Goal: Navigation & Orientation: Find specific page/section

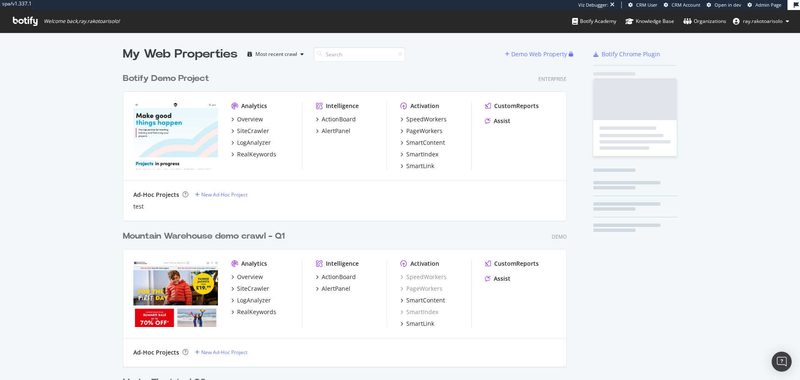
scroll to position [2776, 444]
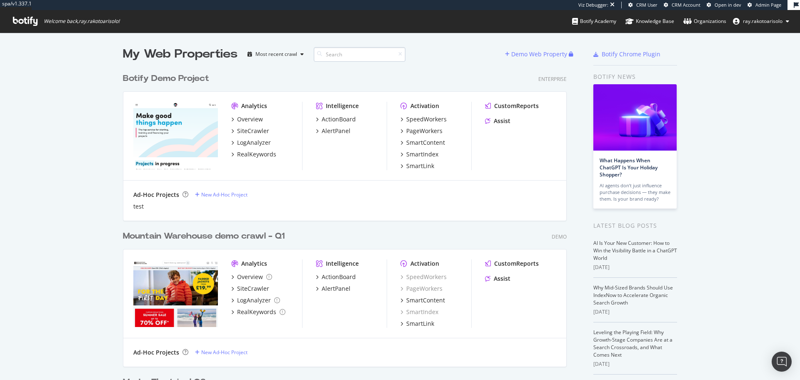
click at [341, 52] on input at bounding box center [360, 54] width 92 height 15
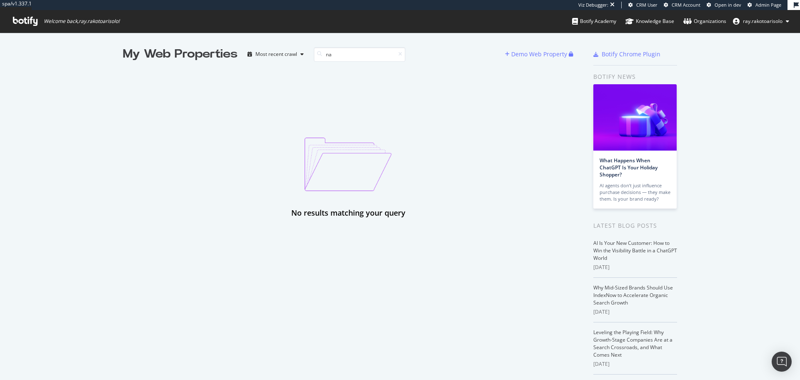
click at [26, 18] on icon at bounding box center [25, 21] width 25 height 9
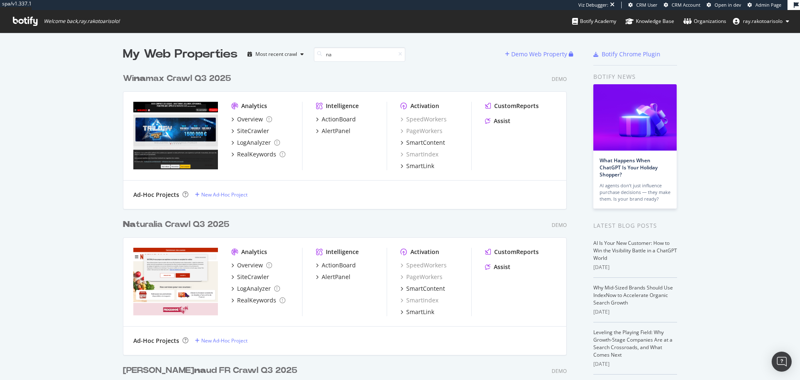
scroll to position [431, 444]
click at [350, 55] on input "na" at bounding box center [360, 54] width 92 height 15
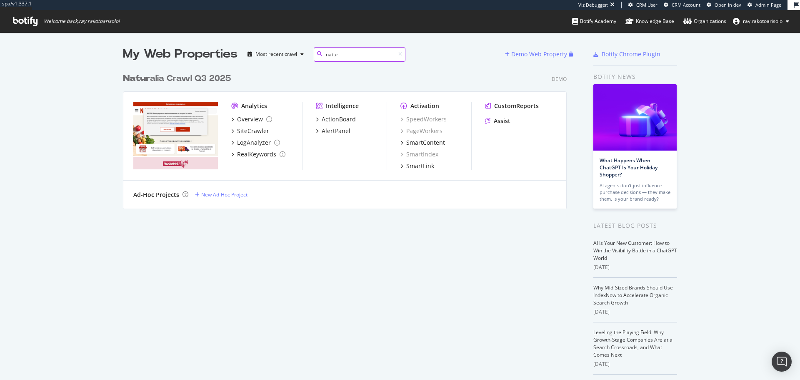
type input "natur"
click at [174, 75] on div "Natur alia Crawl Q3 2025" at bounding box center [177, 78] width 108 height 12
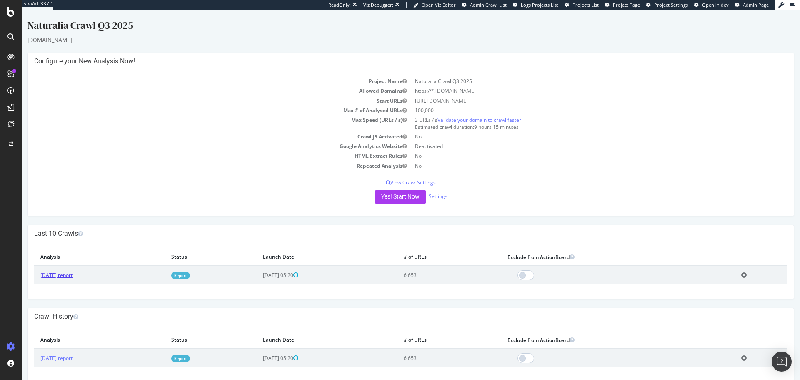
click at [64, 275] on link "[DATE] report" at bounding box center [56, 274] width 32 height 7
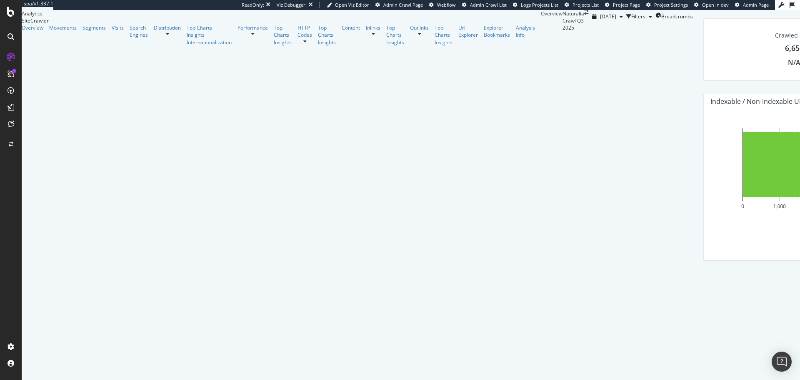
click at [12, 40] on icon at bounding box center [10, 36] width 7 height 7
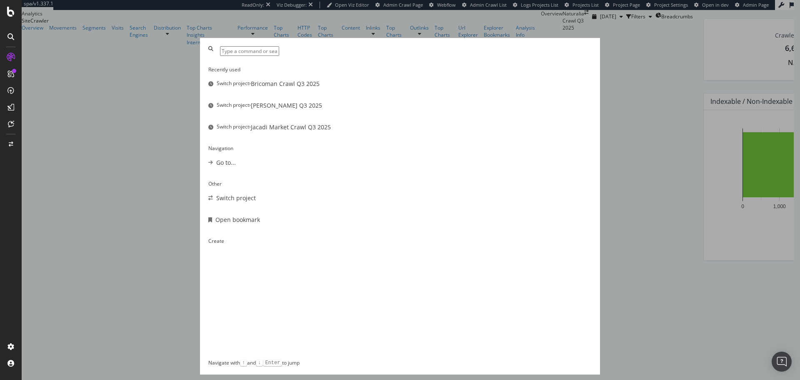
click at [279, 56] on input "modal" at bounding box center [249, 51] width 59 height 10
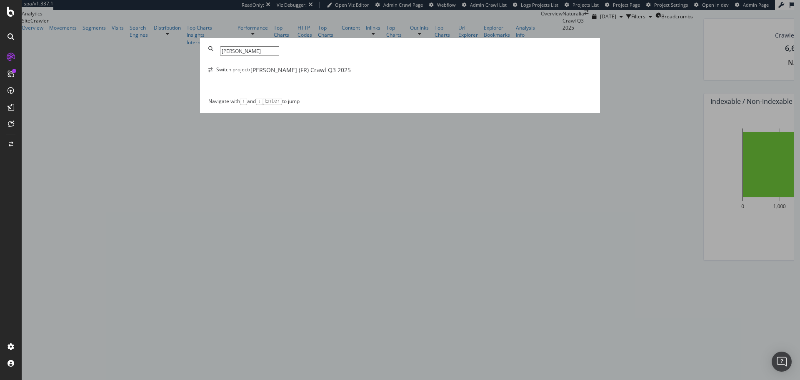
type input "[PERSON_NAME]"
click at [380, 74] on div "Switch project › [PERSON_NAME] (FR) Crawl Q3 2025" at bounding box center [399, 70] width 383 height 8
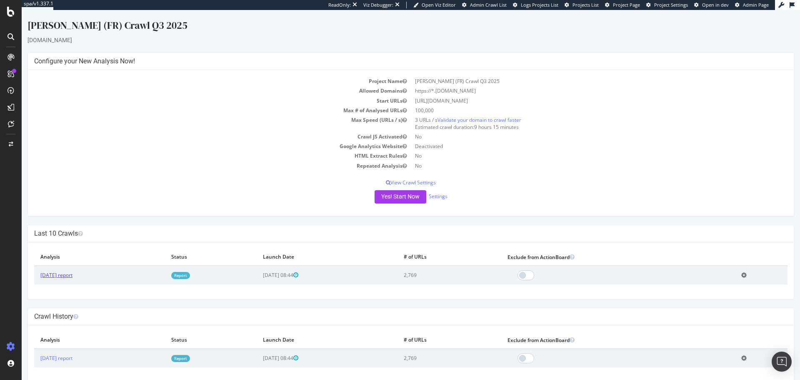
click at [72, 274] on link "[DATE] report" at bounding box center [56, 274] width 32 height 7
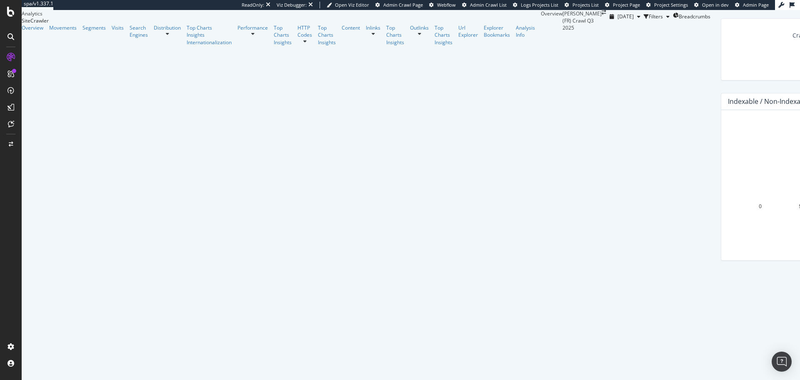
scroll to position [162, 0]
click at [11, 39] on icon at bounding box center [10, 36] width 7 height 7
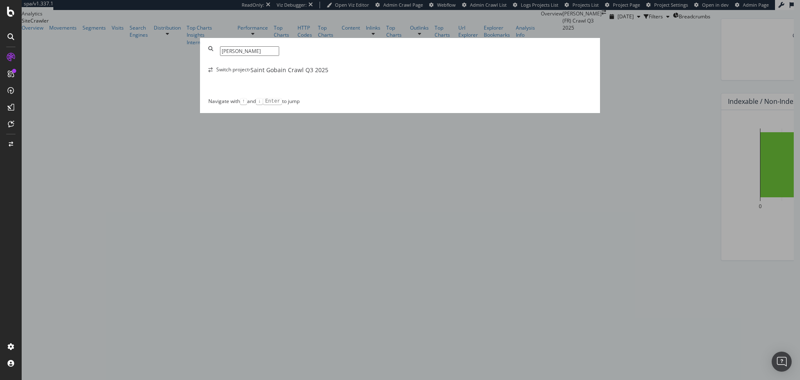
type input "[PERSON_NAME]"
click at [384, 74] on div "Switch project › Saint Gobain Crawl Q3 2025" at bounding box center [399, 70] width 383 height 8
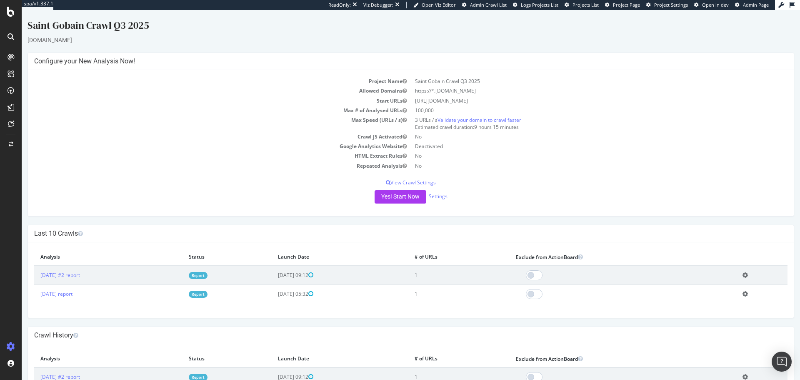
click at [8, 38] on icon at bounding box center [10, 36] width 7 height 7
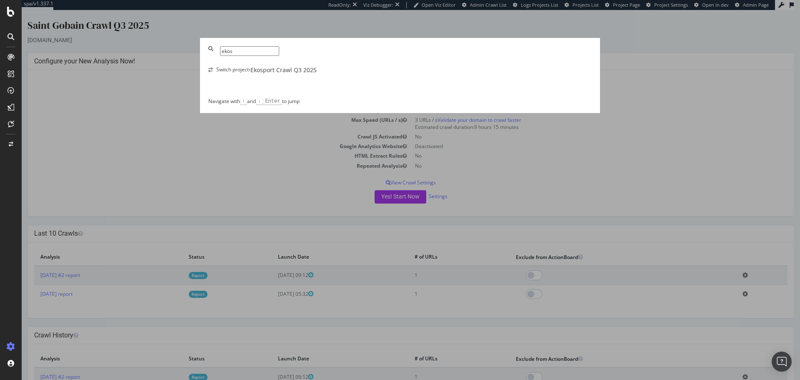
type input "ekos"
click at [317, 74] on div "Ekosport Crawl Q3 2025" at bounding box center [283, 70] width 66 height 8
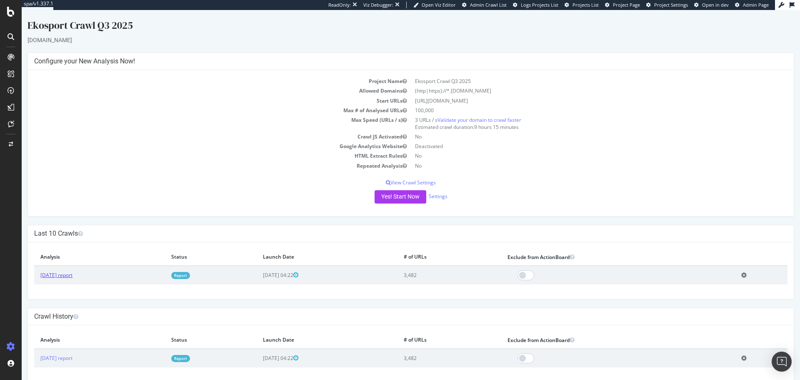
click at [72, 274] on link "[DATE] report" at bounding box center [56, 274] width 32 height 7
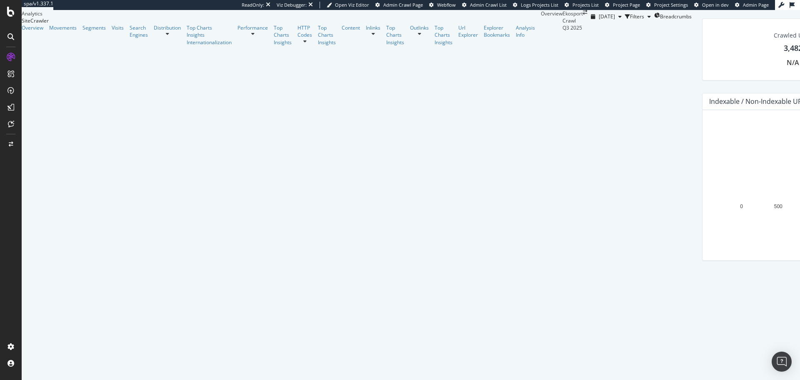
scroll to position [33, 0]
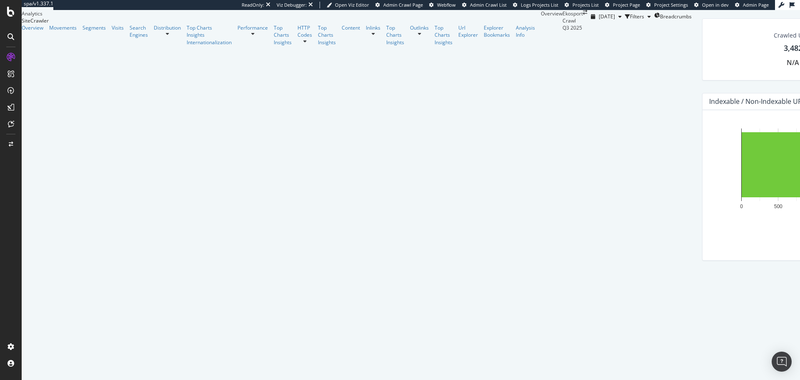
click at [12, 41] on div at bounding box center [10, 36] width 13 height 13
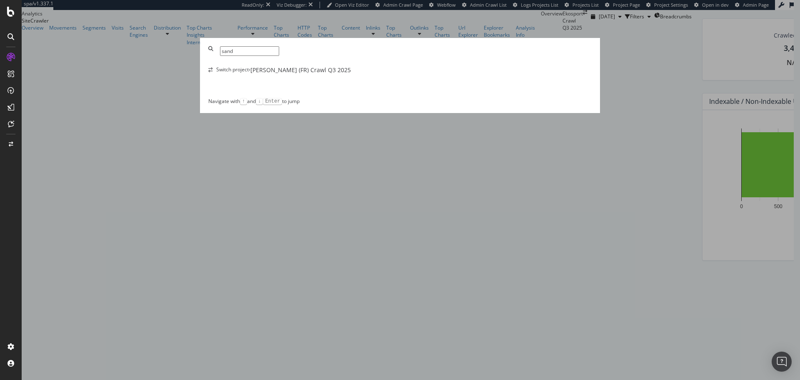
type input "sand"
click at [316, 74] on div "[PERSON_NAME] (FR) Crawl Q3 2025" at bounding box center [300, 70] width 100 height 8
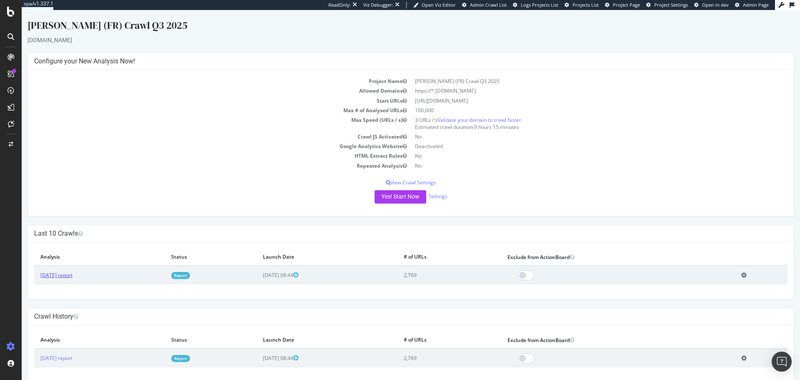
click at [72, 276] on link "[DATE] report" at bounding box center [56, 274] width 32 height 7
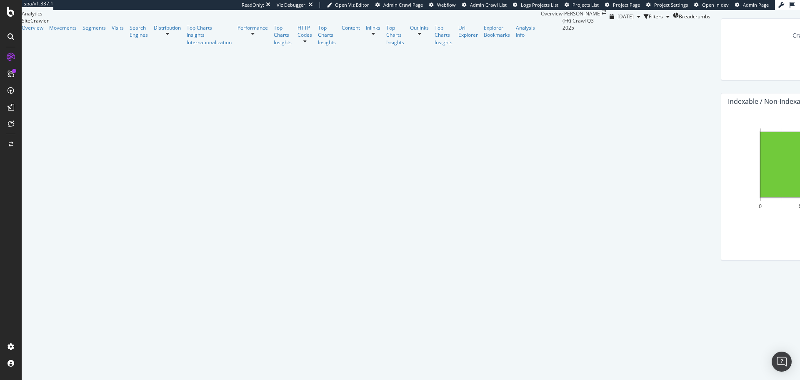
scroll to position [122, 0]
click at [15, 43] on div at bounding box center [10, 36] width 13 height 13
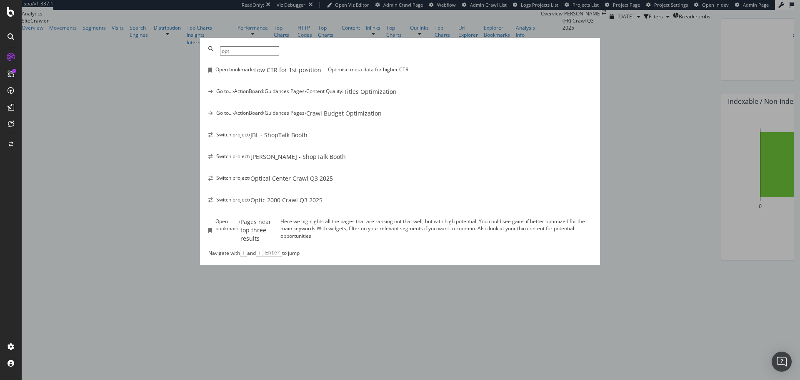
scroll to position [0, 0]
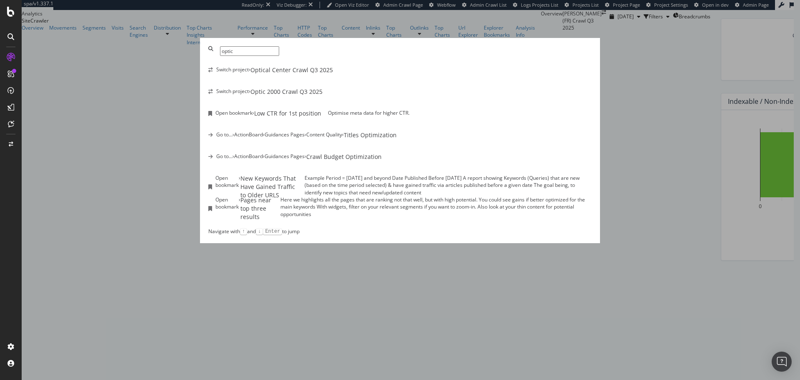
type input "optic"
click at [372, 96] on div "Switch project › Optic 2000 Crawl Q3 2025" at bounding box center [399, 91] width 383 height 8
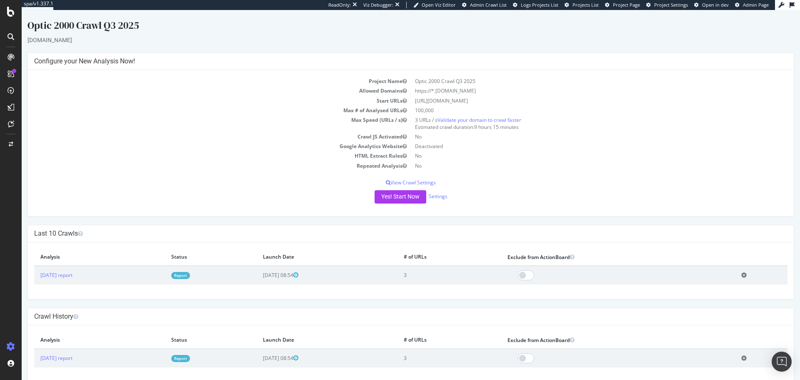
click at [8, 32] on div at bounding box center [10, 36] width 13 height 13
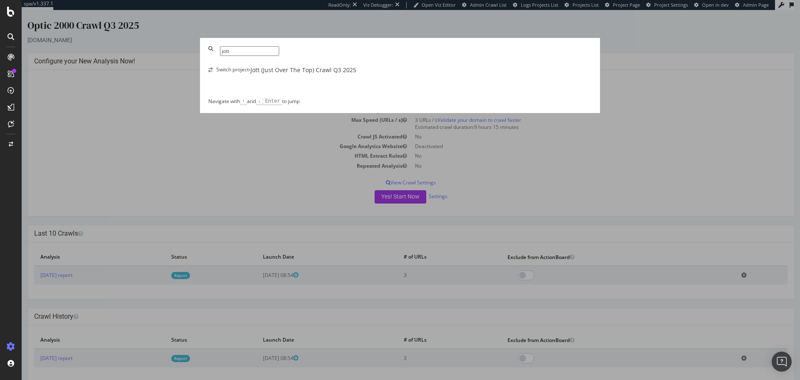
type input "jott"
click at [330, 74] on div "Jott (Just Over The Top) Crawl Q3 2025" at bounding box center [303, 70] width 106 height 8
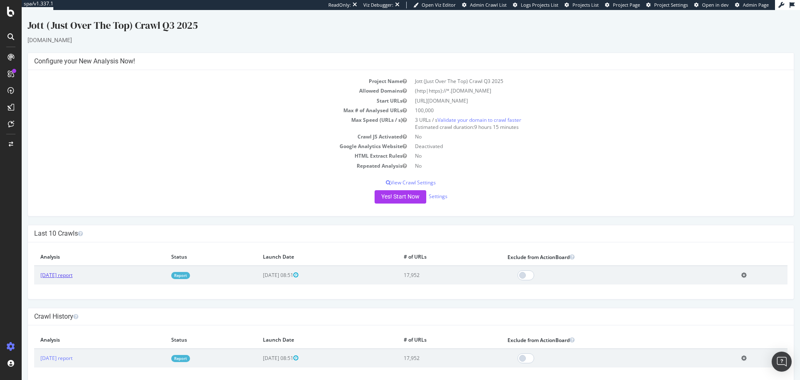
click at [69, 272] on link "[DATE] report" at bounding box center [56, 274] width 32 height 7
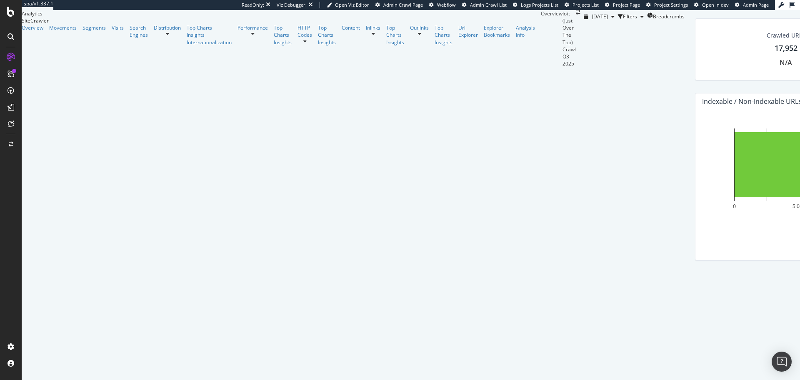
click at [16, 34] on div at bounding box center [10, 36] width 13 height 13
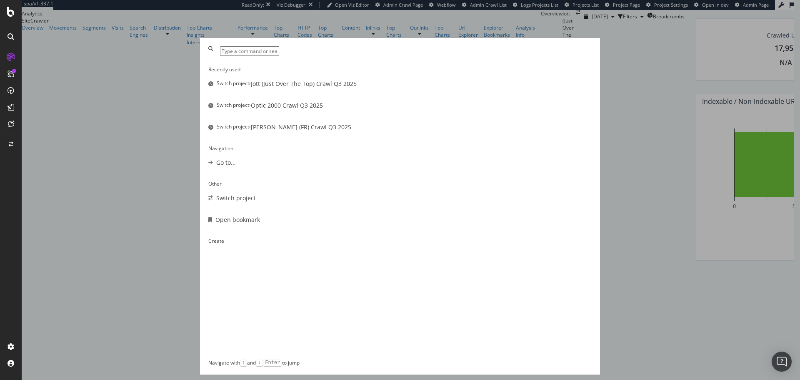
click at [279, 56] on input "modal" at bounding box center [249, 51] width 59 height 10
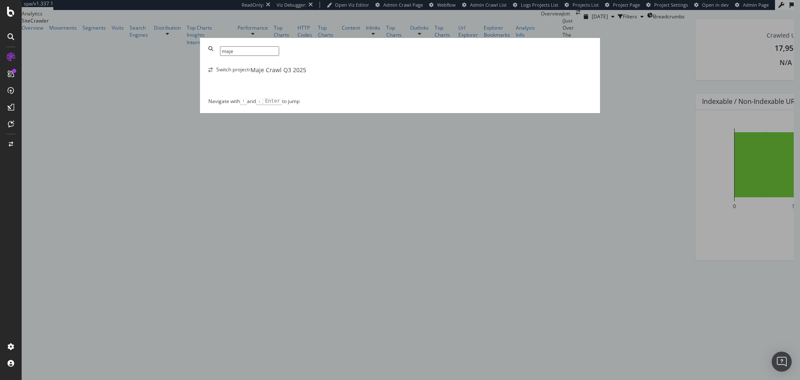
type input "maje"
click at [336, 74] on div "Switch project › Maje Crawl Q3 2025" at bounding box center [399, 70] width 383 height 8
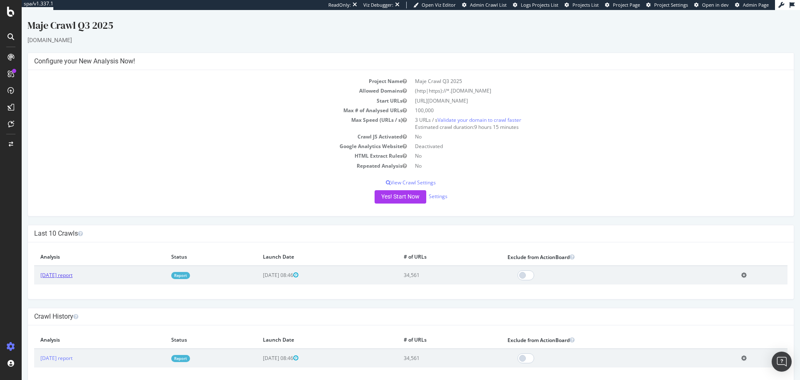
click at [72, 272] on link "[DATE] report" at bounding box center [56, 274] width 32 height 7
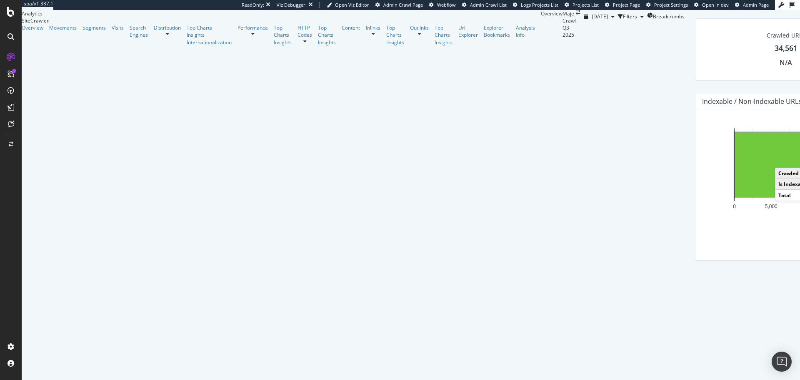
click at [8, 42] on div at bounding box center [10, 36] width 13 height 13
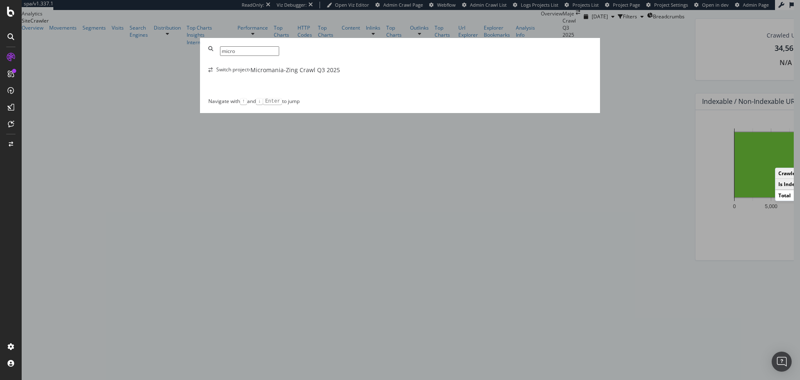
type input "micro"
click at [340, 74] on div "Micromania-Zing Crawl Q3 2025" at bounding box center [295, 70] width 90 height 8
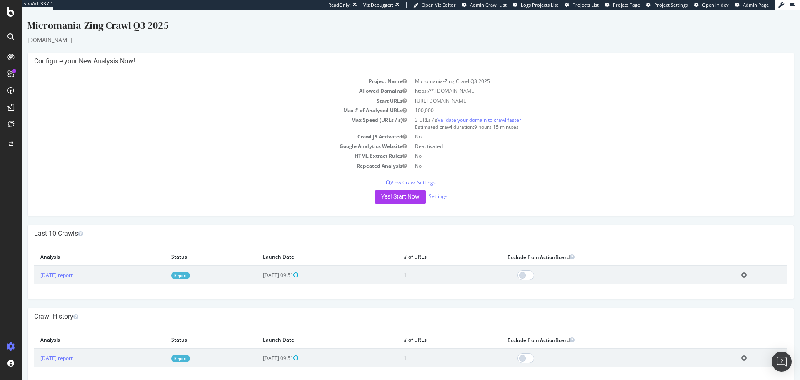
click at [12, 41] on div at bounding box center [10, 36] width 13 height 13
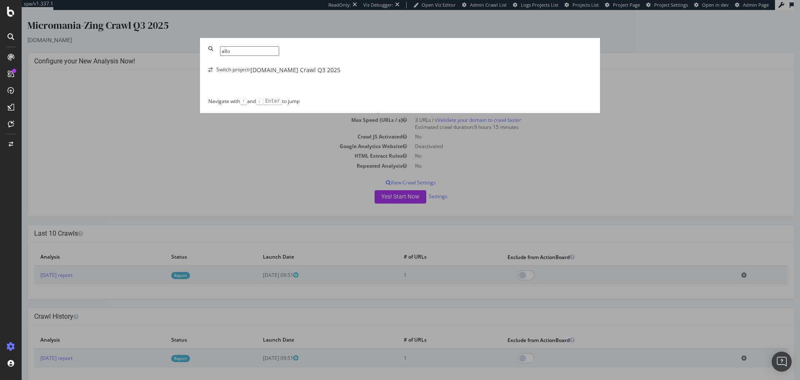
type input "allo"
click at [367, 74] on div "Switch project › [DOMAIN_NAME] Crawl Q3 2025" at bounding box center [399, 70] width 383 height 8
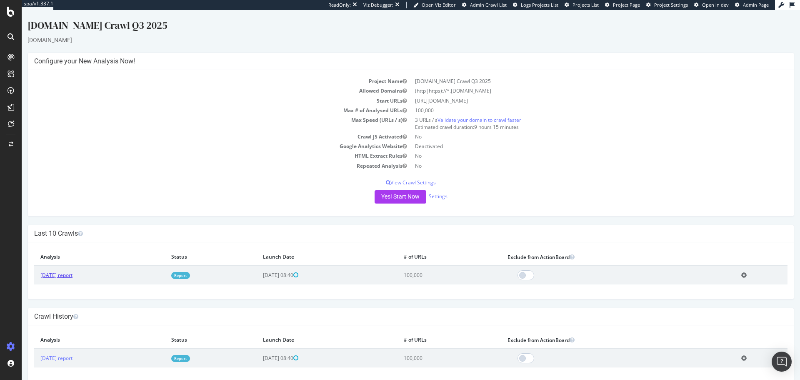
click at [72, 277] on link "[DATE] report" at bounding box center [56, 274] width 32 height 7
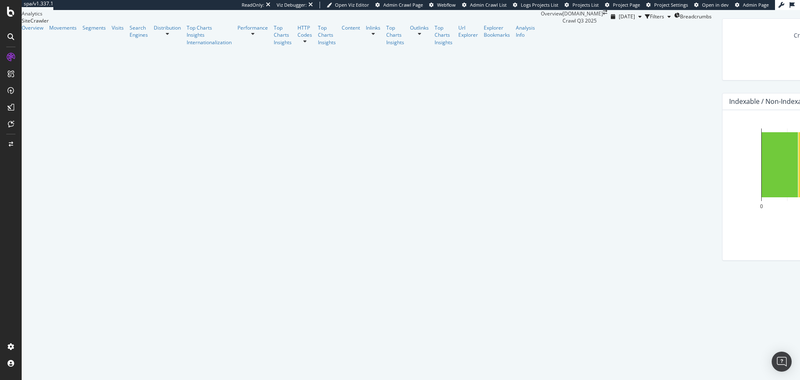
scroll to position [98, 0]
click at [12, 35] on icon at bounding box center [10, 36] width 7 height 7
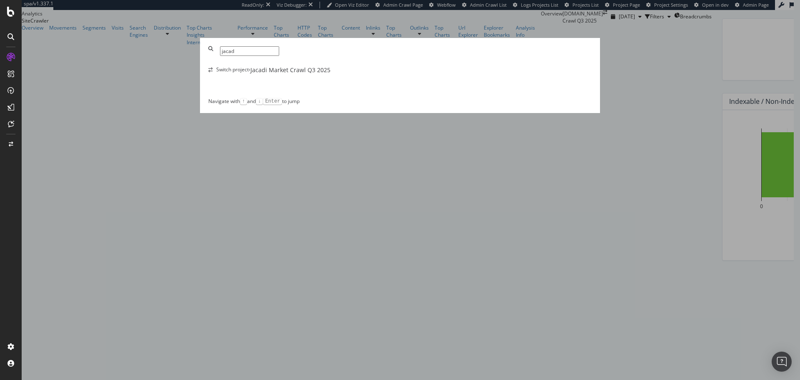
type input "jacad"
click at [321, 74] on div "Jacadi Market Crawl Q3 2025" at bounding box center [290, 70] width 80 height 8
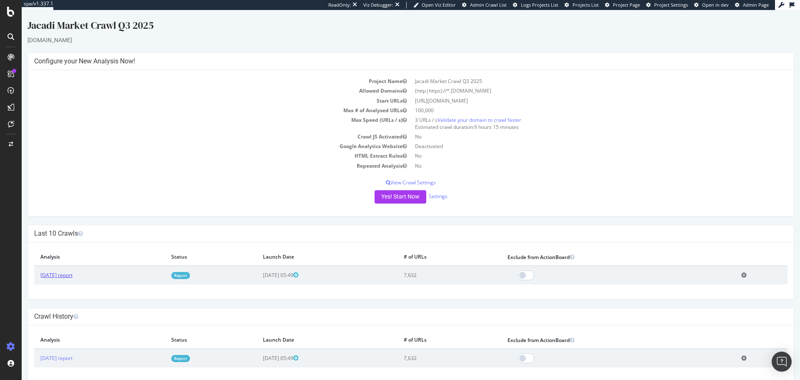
click at [72, 276] on link "[DATE] report" at bounding box center [56, 274] width 32 height 7
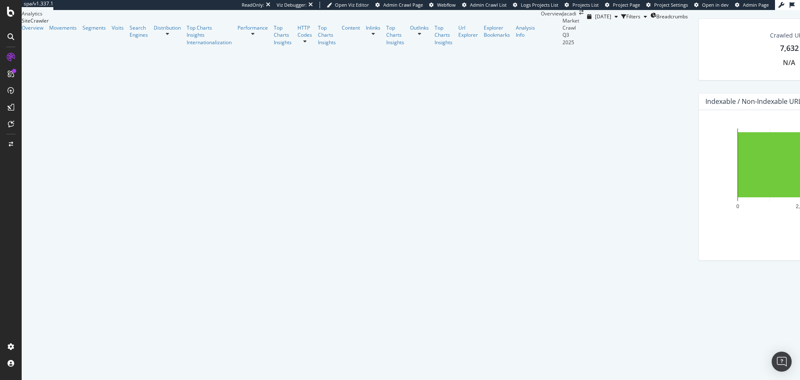
scroll to position [237, 0]
click at [11, 38] on icon at bounding box center [10, 36] width 7 height 7
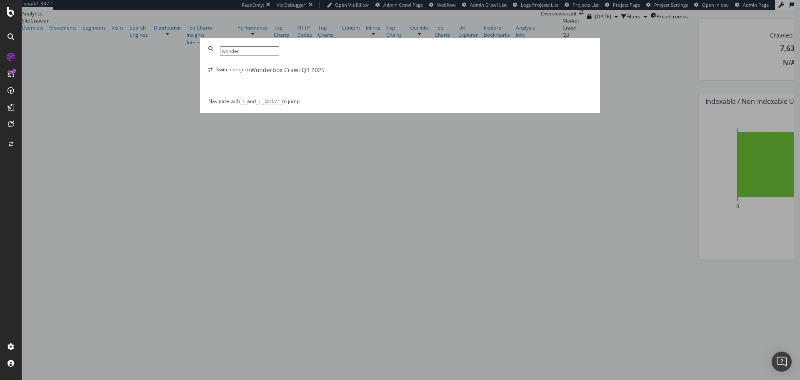
type input "wonder"
click at [325, 74] on div "Wonderbox Crawl Q3 2025" at bounding box center [287, 70] width 74 height 8
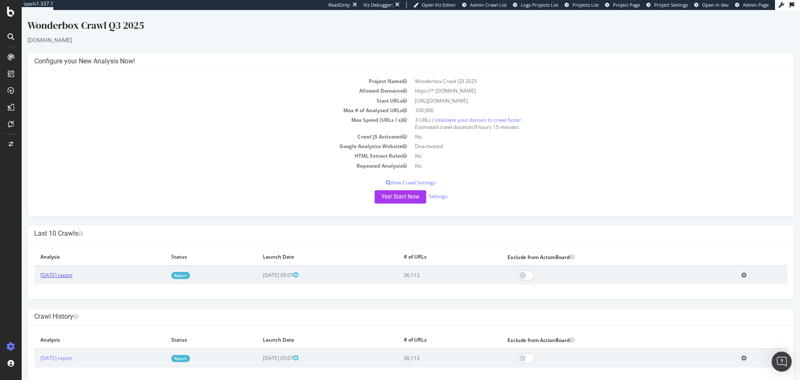
click at [72, 276] on link "[DATE] report" at bounding box center [56, 274] width 32 height 7
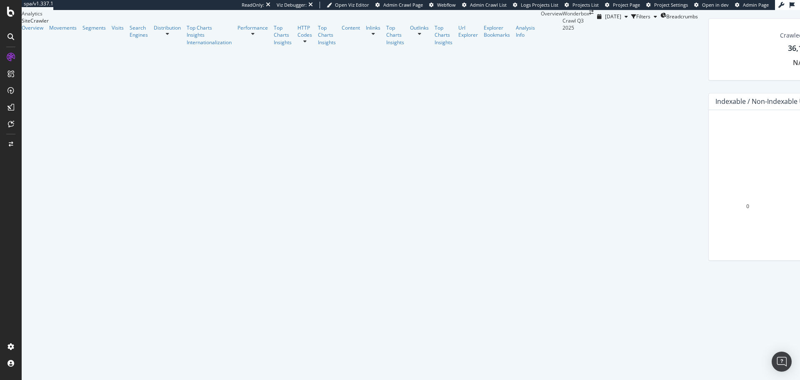
scroll to position [210, 0]
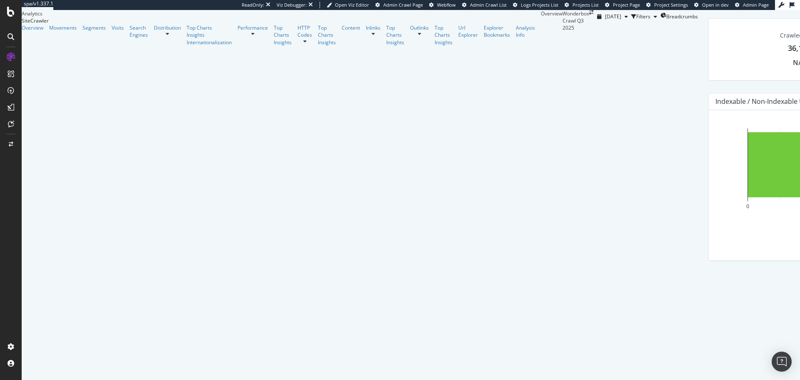
click at [10, 32] on div at bounding box center [10, 36] width 13 height 13
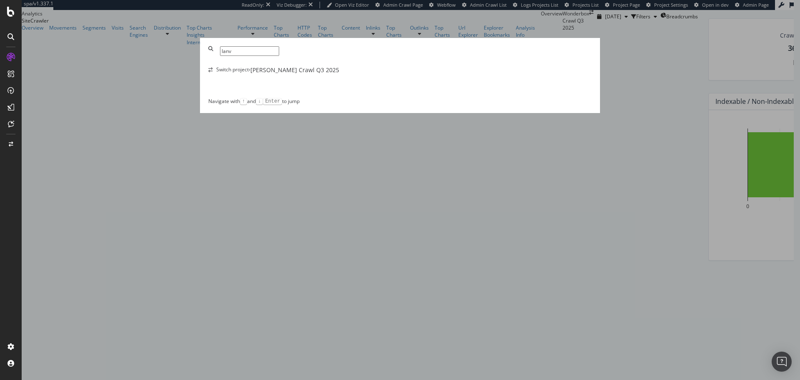
type input "lanv"
click at [381, 74] on div "Switch project › [PERSON_NAME] Crawl Q3 2025" at bounding box center [399, 70] width 383 height 8
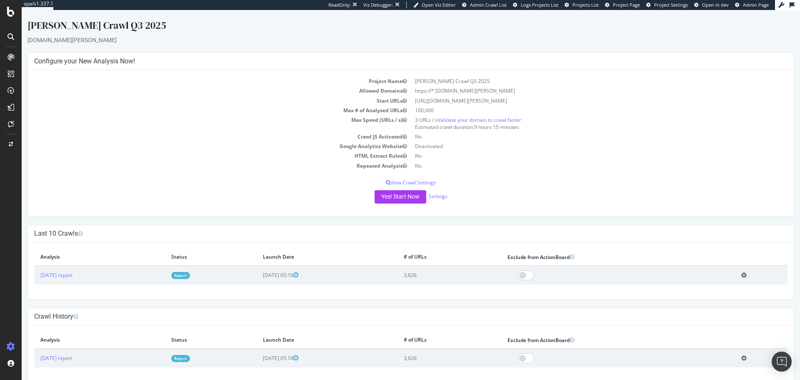
click at [9, 36] on icon at bounding box center [10, 36] width 7 height 7
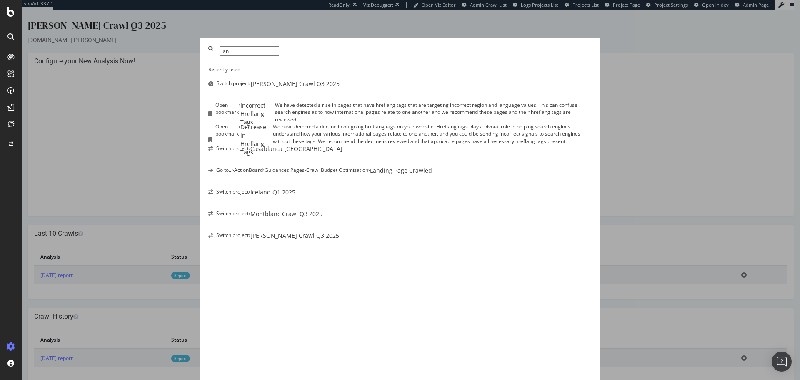
type input "lan"
click at [127, 135] on div "lan Recently used Switch project › [PERSON_NAME] Crawl Q3 2025 Open bookmark › …" at bounding box center [400, 190] width 800 height 380
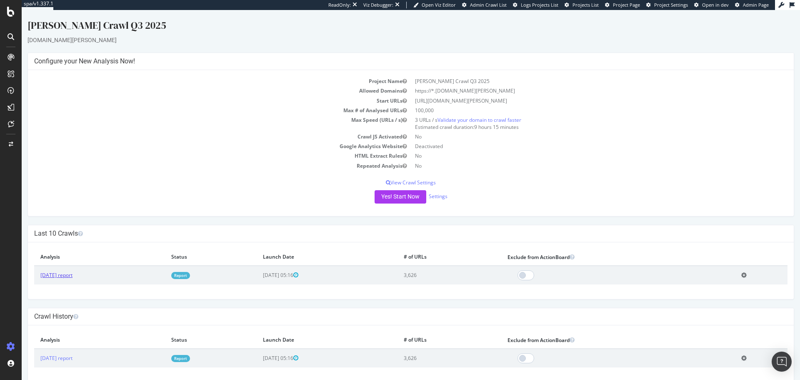
click at [59, 274] on link "[DATE] report" at bounding box center [56, 274] width 32 height 7
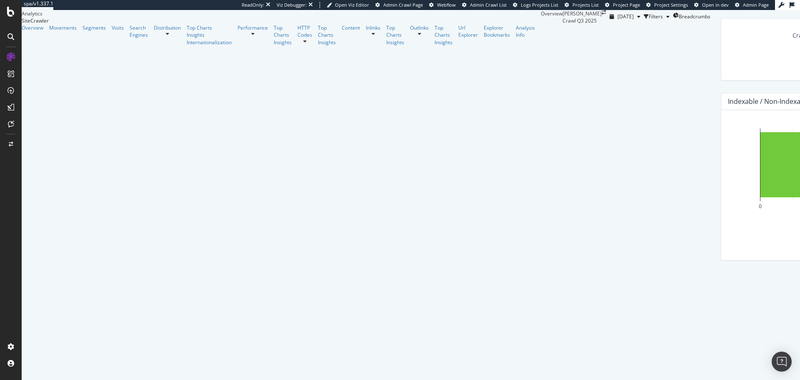
click at [10, 39] on icon at bounding box center [10, 36] width 7 height 7
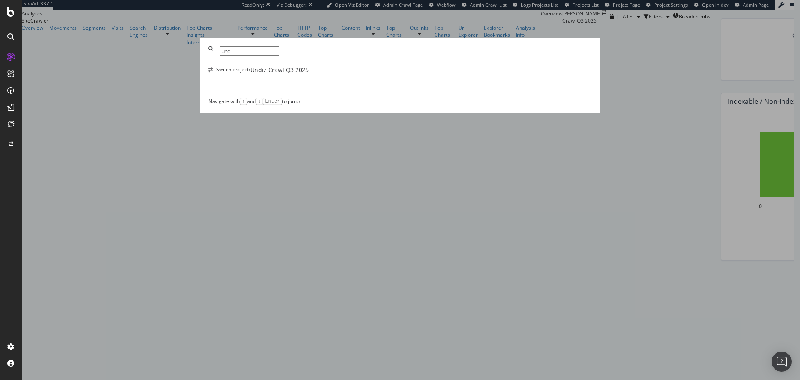
type input "undi"
click at [309, 74] on div "Undiz Crawl Q3 2025" at bounding box center [279, 70] width 58 height 8
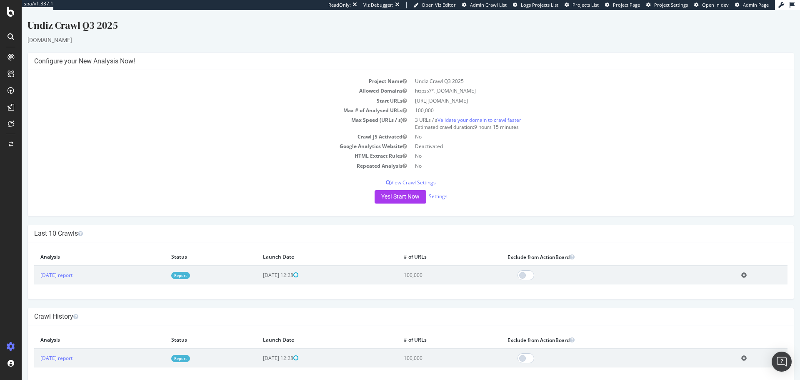
scroll to position [12, 0]
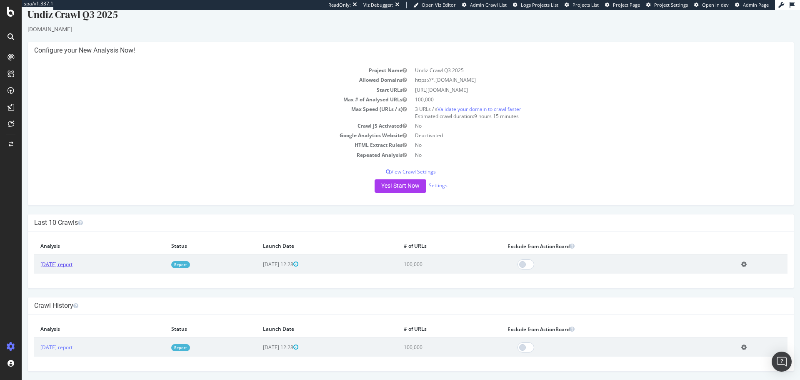
click at [72, 262] on link "[DATE] report" at bounding box center [56, 263] width 32 height 7
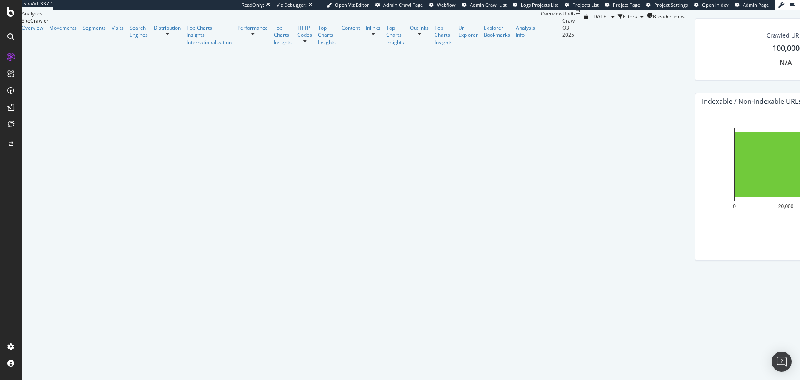
scroll to position [150, 0]
click at [9, 32] on div at bounding box center [10, 36] width 13 height 13
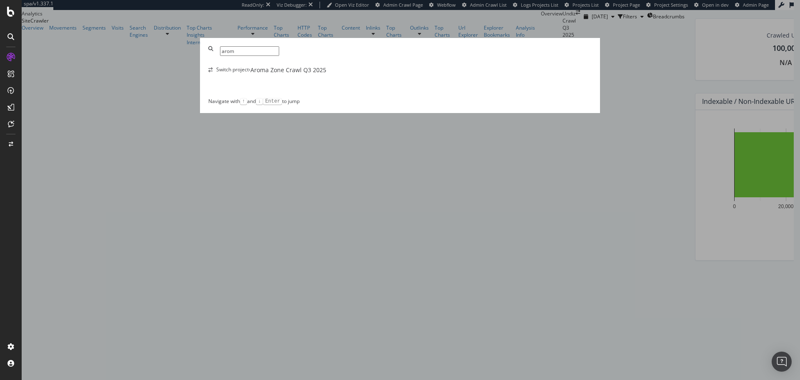
type input "arom"
click at [392, 74] on div "Switch project › Aroma Zone Crawl Q3 2025" at bounding box center [399, 70] width 383 height 8
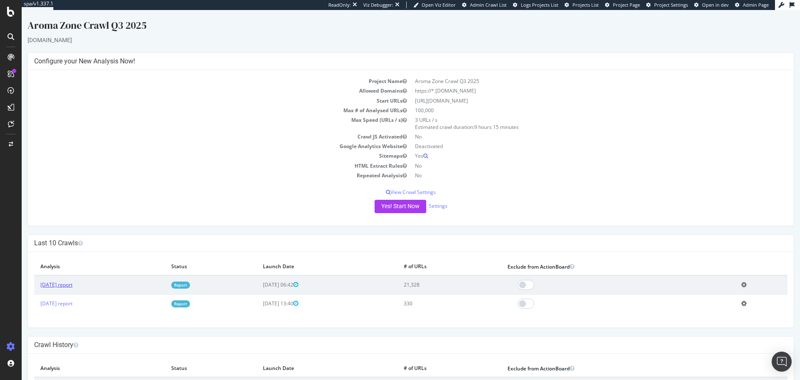
click at [72, 284] on link "[DATE] report" at bounding box center [56, 284] width 32 height 7
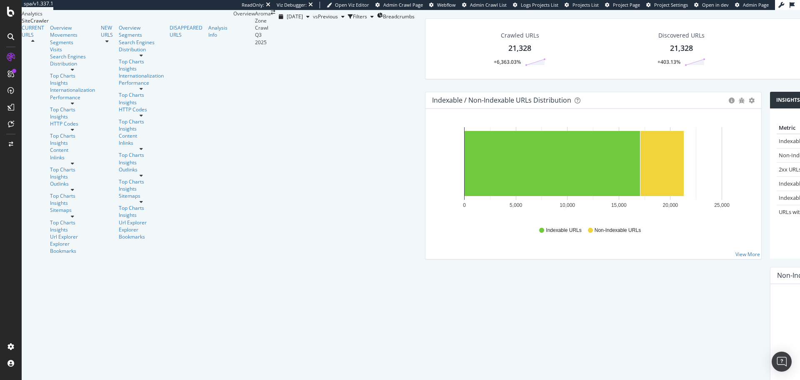
scroll to position [140, 0]
click at [12, 41] on div at bounding box center [10, 36] width 13 height 13
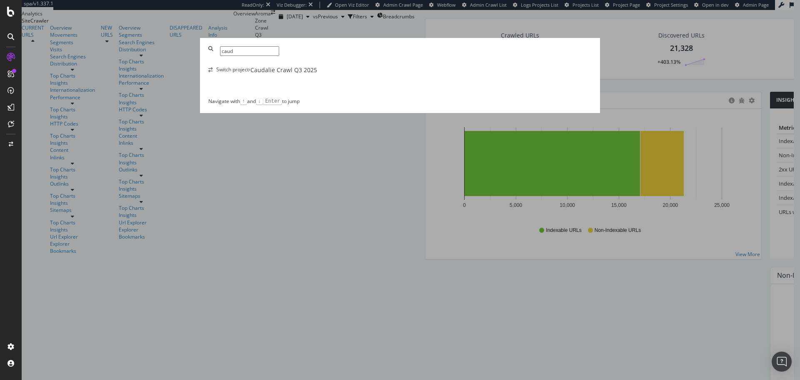
type input "caud"
click at [317, 74] on div "Caudalie Crawl Q3 2025" at bounding box center [283, 70] width 67 height 8
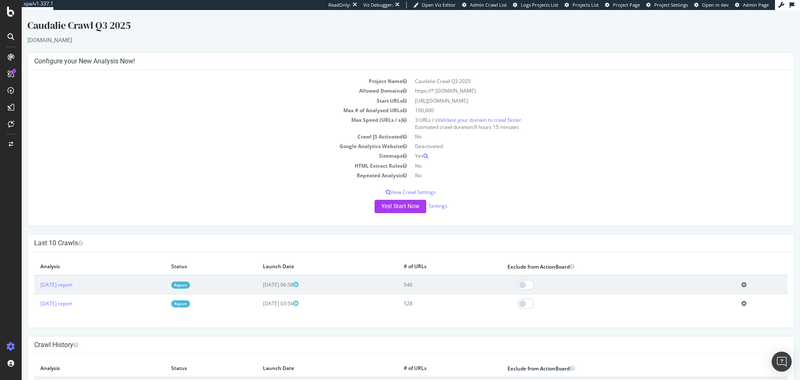
click at [8, 38] on icon at bounding box center [10, 36] width 7 height 7
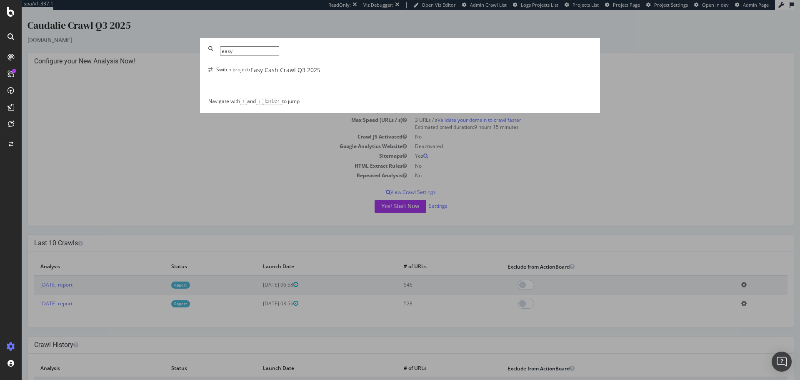
type input "easy"
click at [320, 74] on div "Easy Cash Crawl Q3 2025" at bounding box center [285, 70] width 70 height 8
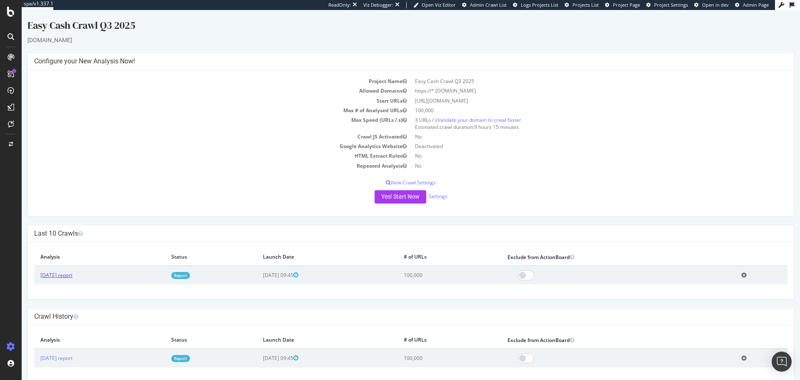
click at [72, 272] on link "[DATE] report" at bounding box center [56, 274] width 32 height 7
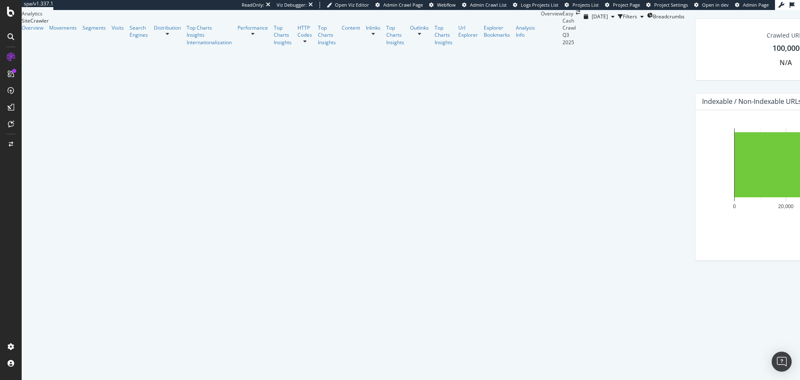
scroll to position [65, 0]
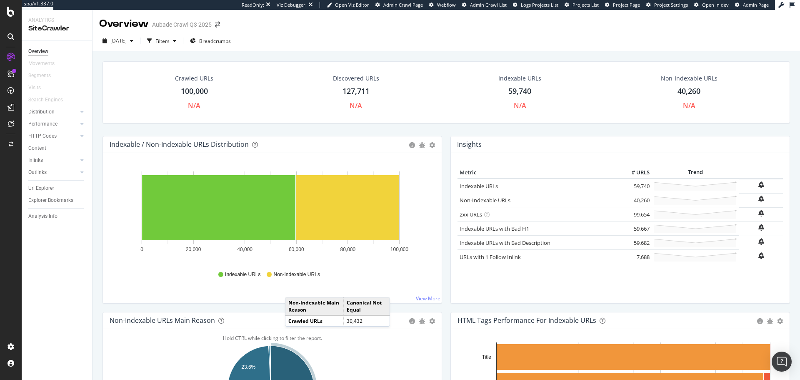
click at [12, 34] on icon at bounding box center [10, 36] width 7 height 7
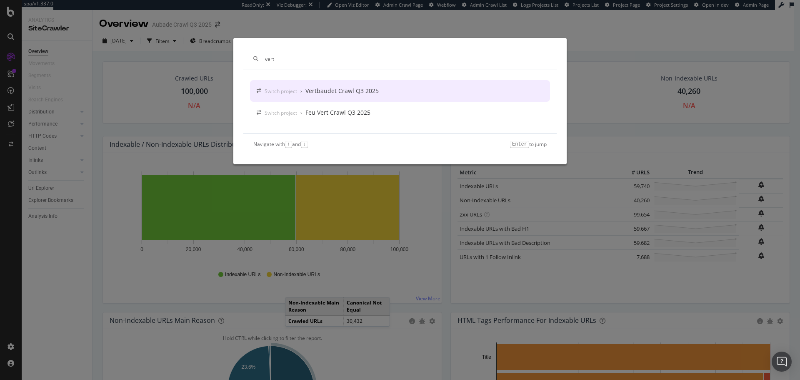
type input "vert"
click at [347, 85] on div "Switch project › Vertbaudet Crawl Q3 2025" at bounding box center [400, 91] width 300 height 22
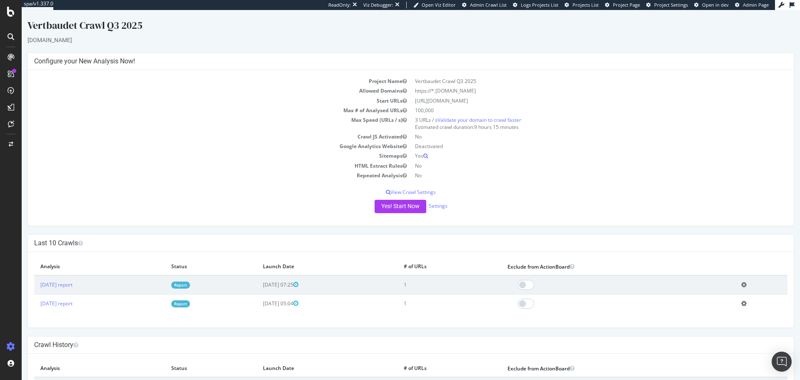
click at [10, 32] on div at bounding box center [10, 36] width 13 height 13
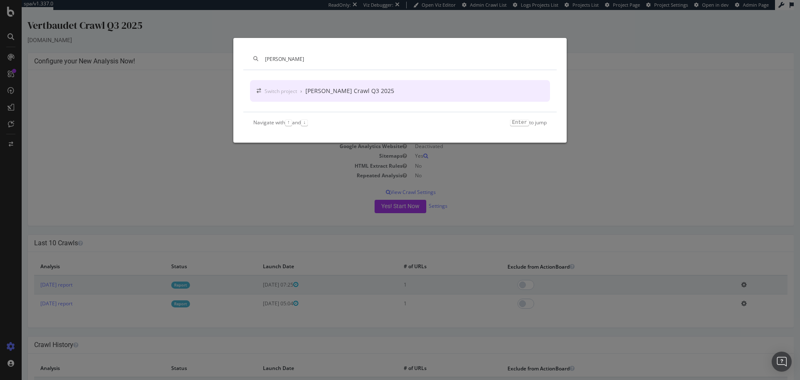
type input "picard"
click at [290, 89] on div "Switch project" at bounding box center [281, 90] width 32 height 7
